Goal: Transaction & Acquisition: Purchase product/service

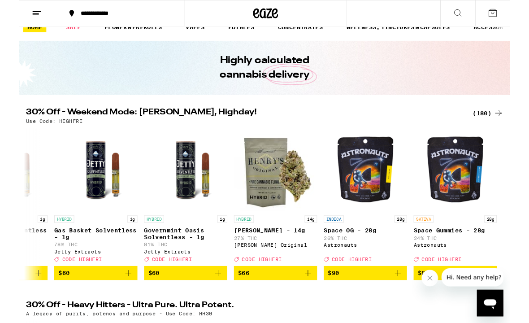
scroll to position [0, 16918]
click at [382, 182] on img "Open page for Space OG - 28g from Astronauts" at bounding box center [373, 183] width 90 height 90
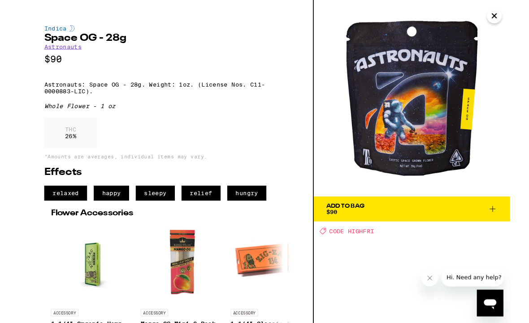
click at [514, 34] on img at bounding box center [423, 106] width 212 height 212
click at [508, 25] on img at bounding box center [423, 106] width 212 height 212
click at [521, 23] on img at bounding box center [423, 106] width 212 height 212
click at [510, 15] on icon "Close" at bounding box center [512, 17] width 4 height 4
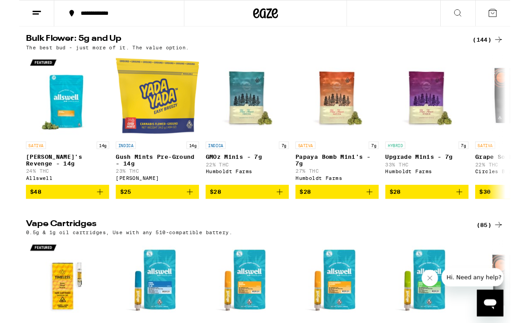
scroll to position [1336, 0]
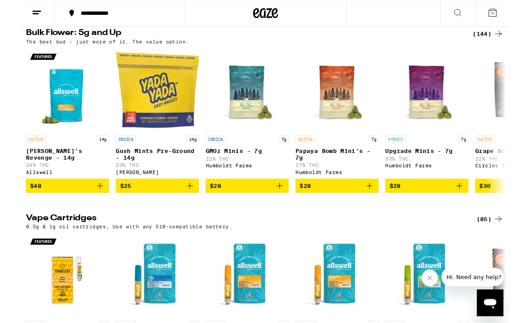
click at [506, 42] on div "(144)" at bounding box center [505, 36] width 33 height 11
click at [502, 42] on div "(144)" at bounding box center [505, 36] width 33 height 11
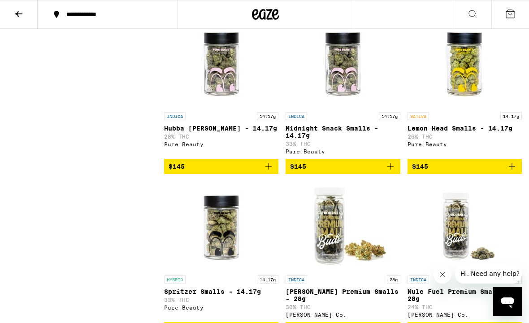
scroll to position [7278, 0]
